Goal: Task Accomplishment & Management: Use online tool/utility

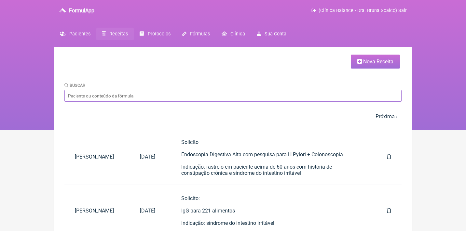
click at [98, 93] on input "Buscar" at bounding box center [232, 96] width 337 height 12
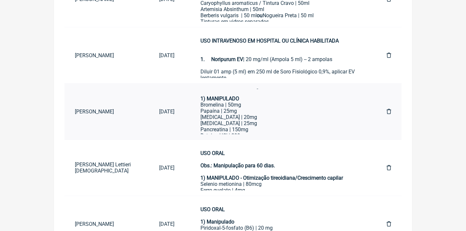
scroll to position [30, 0]
type input "[PERSON_NAME]"
click at [259, 102] on div "Papaína | 25mg" at bounding box center [280, 104] width 160 height 6
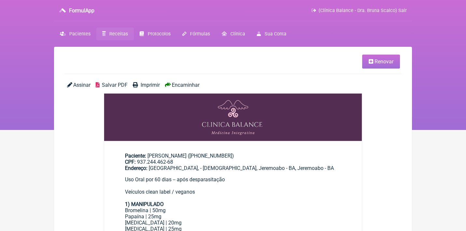
click at [377, 59] on span "Renovar" at bounding box center [384, 62] width 19 height 6
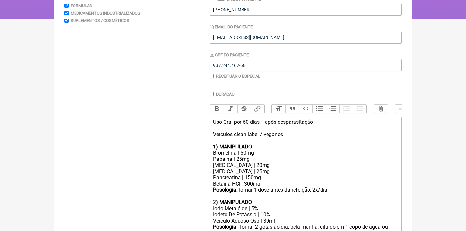
scroll to position [117, 0]
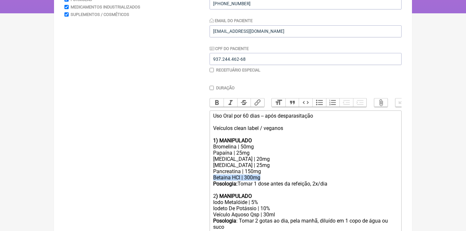
drag, startPoint x: 265, startPoint y: 176, endPoint x: 210, endPoint y: 173, distance: 55.4
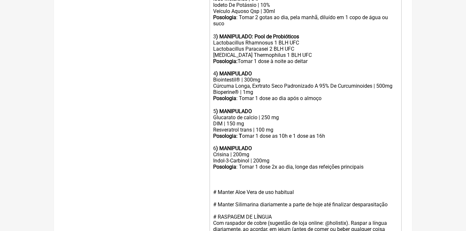
scroll to position [316, 0]
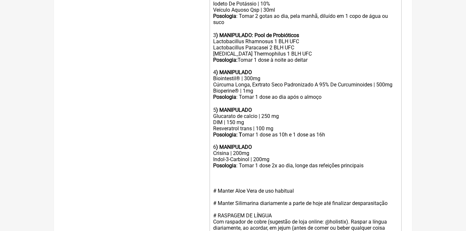
click at [375, 163] on div "Posologia : Tomar 1 dose 2x ao dia, longe das refeições principais ㅤ" at bounding box center [305, 166] width 185 height 7
click at [376, 163] on div "Posologia : Tomar 1 dose 2x ao dia, longe das refeições principais ㅤ" at bounding box center [305, 166] width 185 height 7
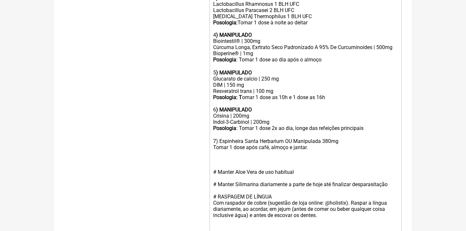
scroll to position [355, 0]
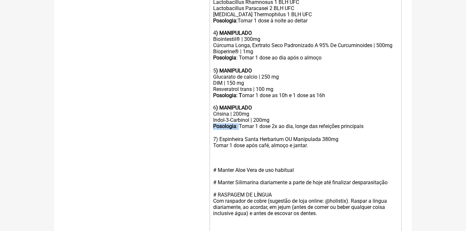
drag, startPoint x: 241, startPoint y: 117, endPoint x: 197, endPoint y: 117, distance: 44.3
click at [197, 117] on form "Buscar Protocolos Formulas Medicamentos Industrializados Suplementos / Cosmétic…" at bounding box center [232, 17] width 337 height 586
copy div "Posologia :"
click at [211, 132] on trix-editor "Uso Oral por 60 dias -- após desparasitação Veículos clean label / veganos 1) M…" at bounding box center [306, 73] width 192 height 403
paste trix-editor "<strong>Posologia</strong>:&nbsp;"
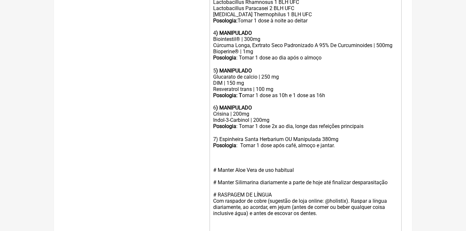
type trix-editor "<lor>Ips Dolo sit 68 amet -- cons adipiscingelit<se><do>Eiusmodt incid utlab / …"
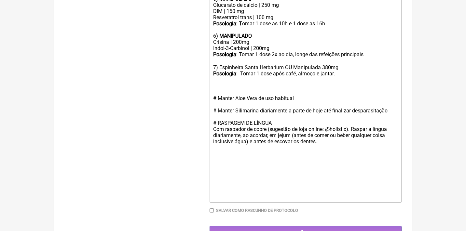
scroll to position [427, 0]
click at [307, 226] on input "Gerar" at bounding box center [306, 232] width 192 height 12
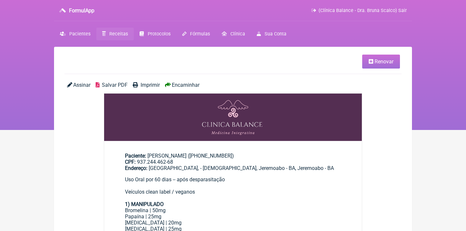
click at [118, 86] on span "Salvar PDF" at bounding box center [115, 85] width 26 height 6
click at [117, 34] on span "Receitas" at bounding box center [118, 34] width 19 height 6
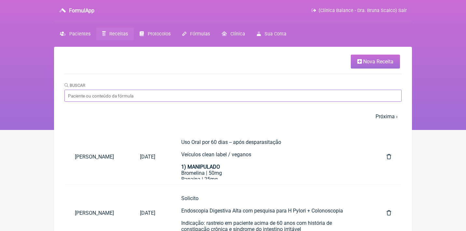
click at [137, 97] on input "Buscar" at bounding box center [232, 96] width 337 height 12
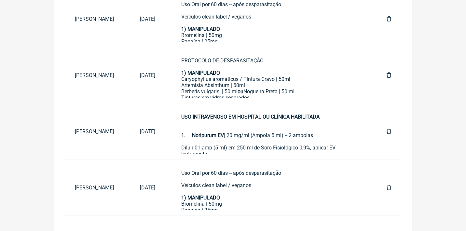
scroll to position [194, 0]
type input "Ana claudia barbosa"
click at [389, 188] on icon at bounding box center [389, 187] width 5 height 5
